Goal: Transaction & Acquisition: Obtain resource

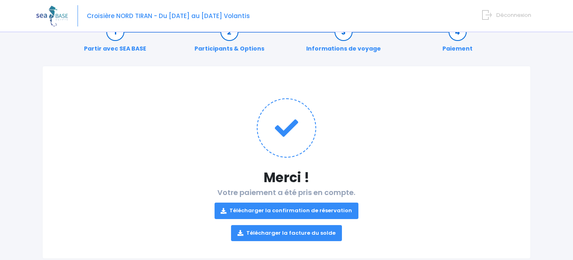
scroll to position [41, 0]
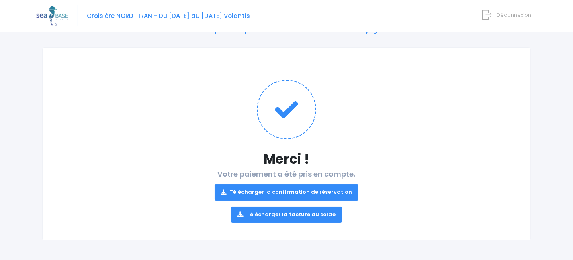
click at [298, 190] on link "Télécharger la confirmation de réservation" at bounding box center [287, 192] width 144 height 16
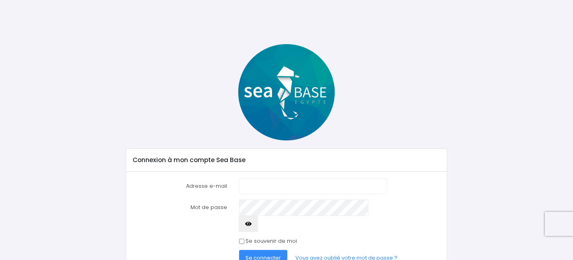
type input "[EMAIL_ADDRESS][DOMAIN_NAME]"
click at [245, 237] on div "Se souvenir de moi" at bounding box center [313, 241] width 148 height 8
click at [240, 239] on input "Se souvenir de moi" at bounding box center [241, 241] width 5 height 5
checkbox input "true"
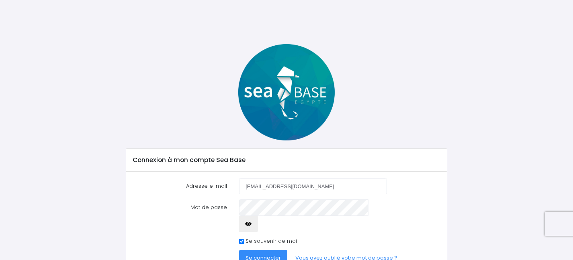
click at [271, 254] on span "Se connecter" at bounding box center [262, 258] width 35 height 8
